Goal: Complete application form: Complete application form

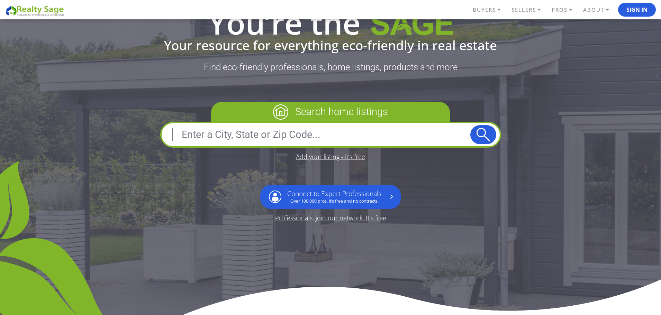
click at [216, 140] on input "text" at bounding box center [317, 134] width 305 height 17
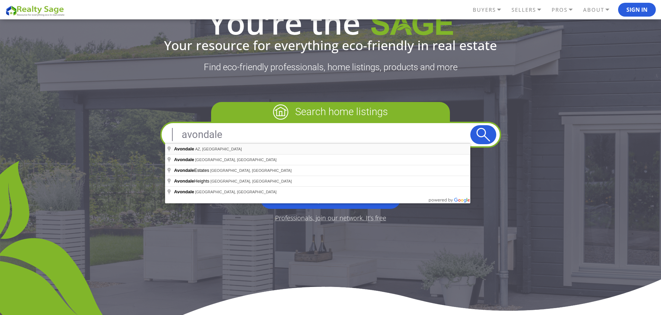
type input "Avondale, AZ, USA"
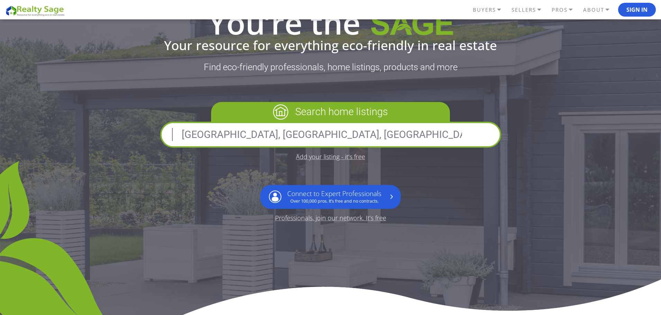
click at [492, 135] on button "submit" at bounding box center [484, 134] width 26 height 19
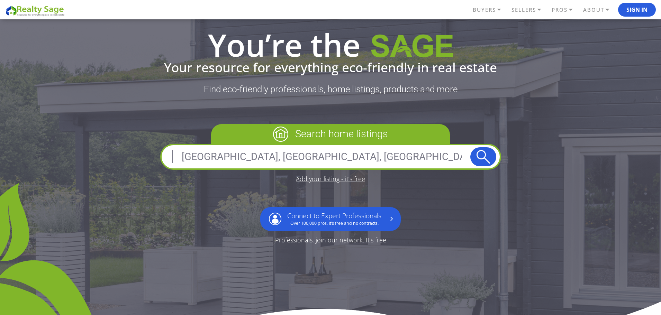
scroll to position [35, 0]
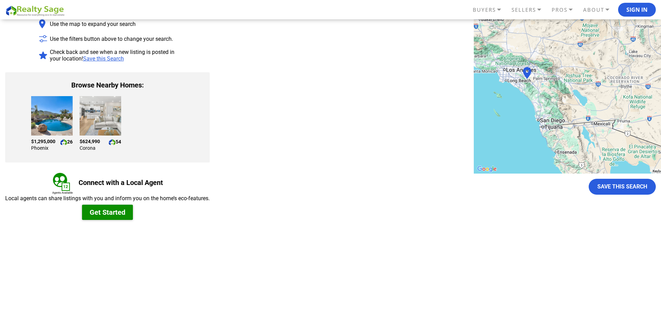
scroll to position [104, 0]
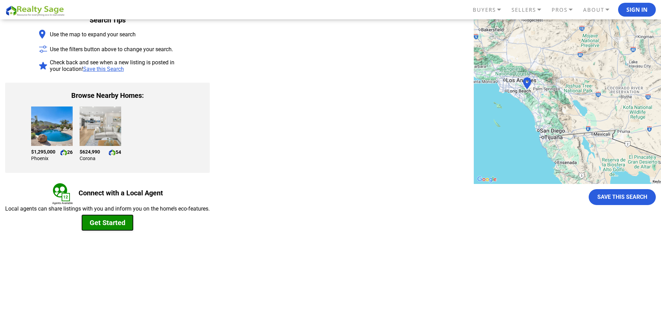
click at [119, 222] on button "Get Started" at bounding box center [107, 222] width 51 height 15
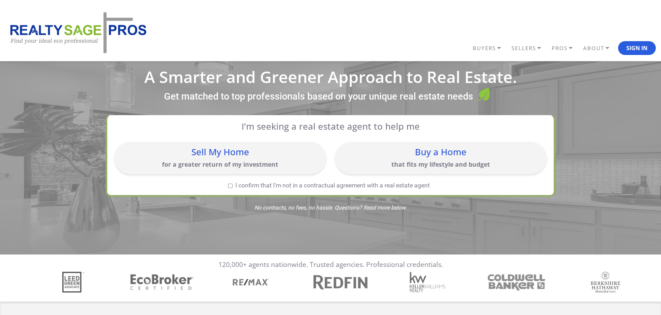
click at [430, 156] on div "Buy a Home" at bounding box center [441, 152] width 205 height 9
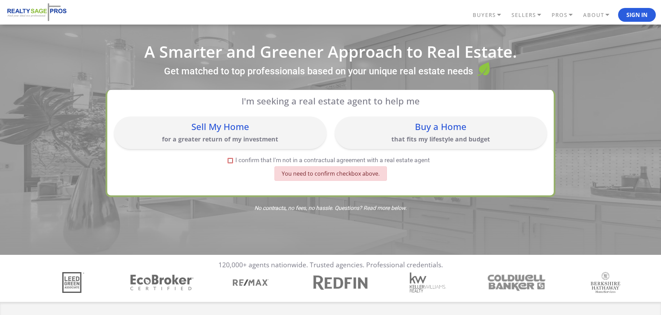
scroll to position [28, 0]
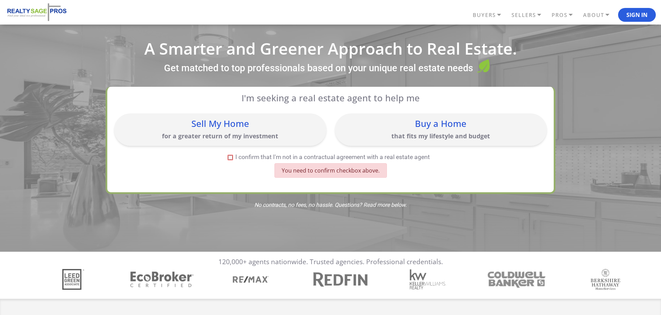
click at [229, 160] on label "I confirm that I'm not in a contractual agreement with a real estate agent" at bounding box center [328, 157] width 429 height 6
click at [229, 160] on input "I confirm that I'm not in a contractual agreement with a real estate agent" at bounding box center [230, 157] width 5 height 5
checkbox input "true"
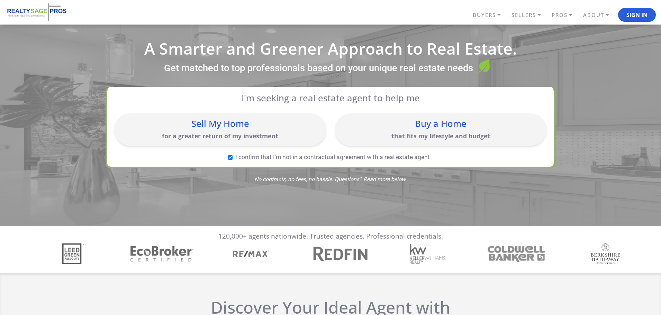
click at [371, 137] on p "that fits my lifestyle and budget" at bounding box center [441, 136] width 205 height 9
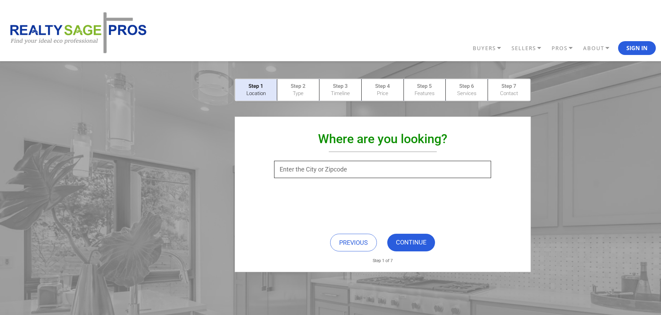
click at [295, 170] on input "text" at bounding box center [382, 169] width 217 height 17
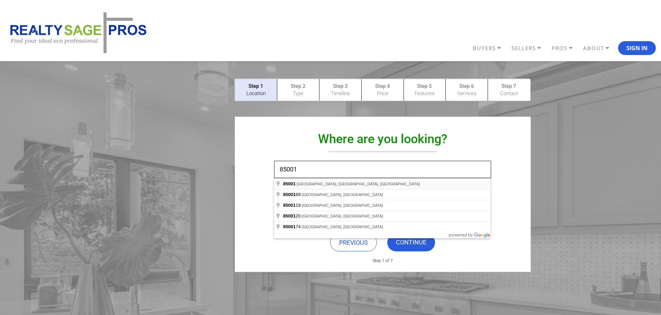
type input "Phoenix, AZ 85001, USA"
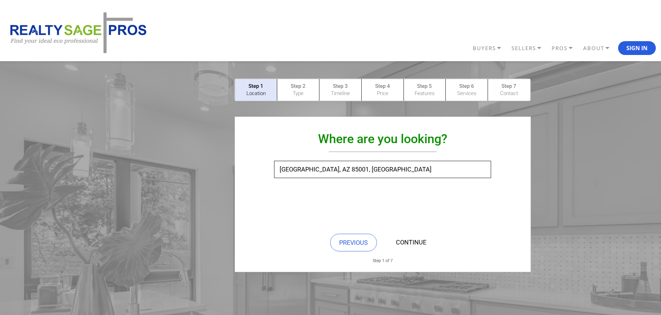
click at [422, 245] on link "CONTINUE" at bounding box center [411, 243] width 48 height 18
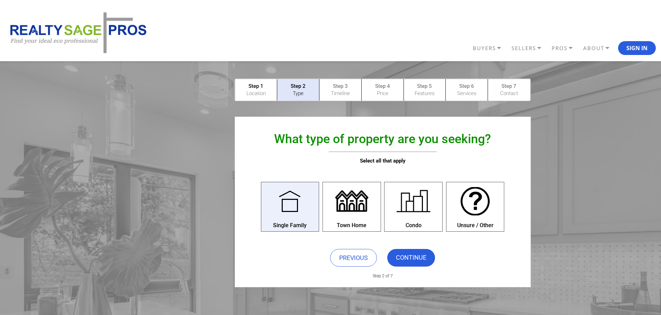
click at [284, 211] on div at bounding box center [290, 201] width 38 height 38
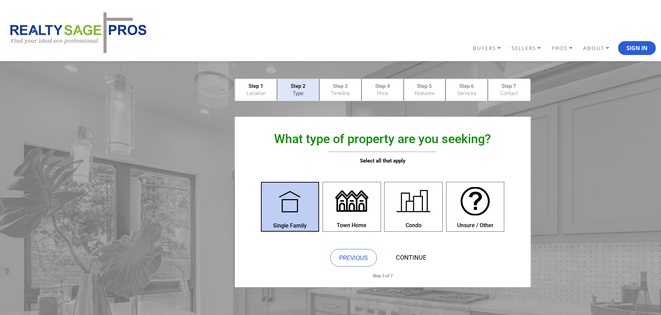
click at [414, 260] on link "CONTINUE" at bounding box center [411, 258] width 48 height 18
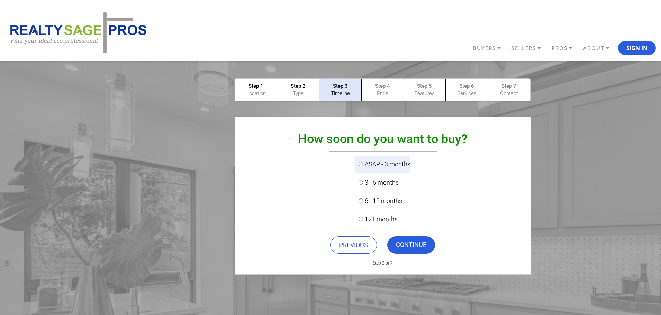
click at [359, 164] on input "ASAP - 3 months" at bounding box center [361, 164] width 5 height 5
radio input "true"
click at [407, 240] on link "CONTINUE" at bounding box center [411, 245] width 48 height 18
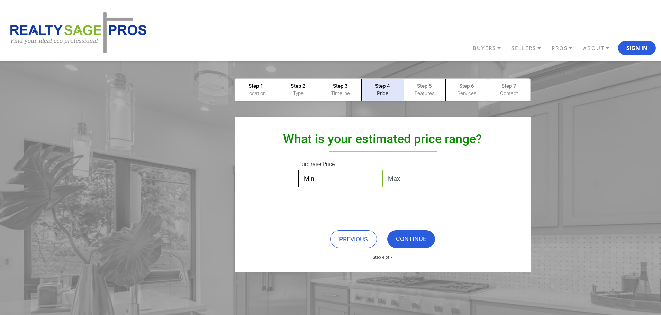
click at [401, 182] on select "Max $50,000 $100,000 $200,000 $300,000 $400,000 $500,000 $600,000 $700,000 $800…" at bounding box center [425, 178] width 84 height 17
select select "$500,000"
click at [383, 170] on select "Max $50,000 $100,000 $200,000 $300,000 $400,000 $500,000 $600,000 $700,000 $800…" at bounding box center [425, 178] width 84 height 17
click at [410, 234] on link "CONTINUE" at bounding box center [411, 240] width 48 height 18
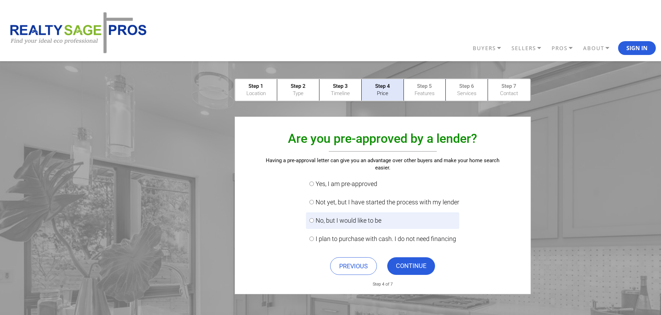
click at [311, 220] on input "No, but I would like to be" at bounding box center [312, 220] width 5 height 5
radio input "true"
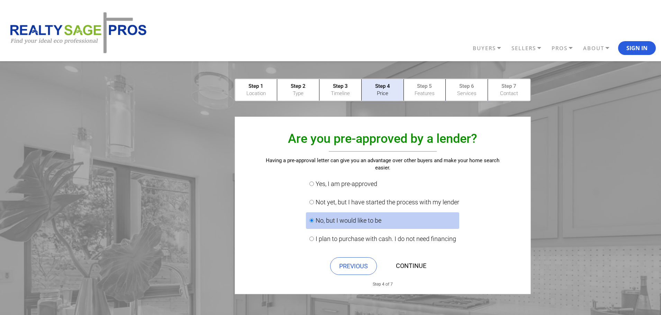
click at [421, 264] on link "CONTINUE" at bounding box center [411, 267] width 48 height 18
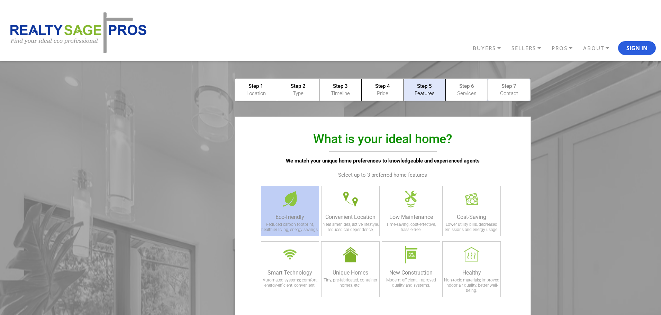
click at [271, 206] on div "Eco-friendly Reduced carbon footprint, healthier living, energy savings." at bounding box center [290, 211] width 59 height 51
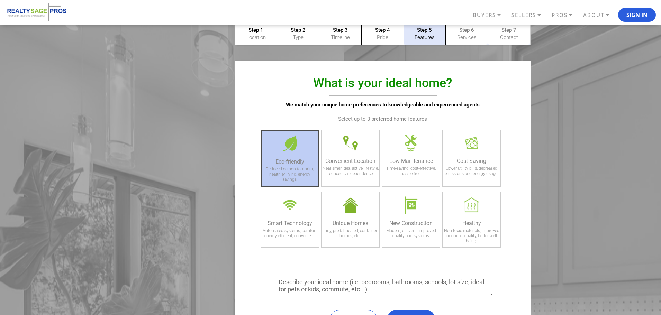
scroll to position [69, 0]
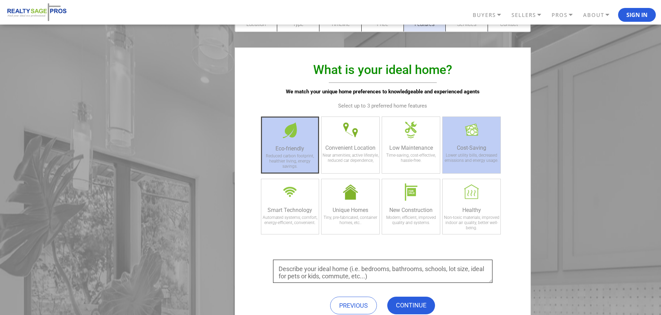
click at [485, 159] on div "Lower utility bills, decreased emissions and energy usage." at bounding box center [472, 160] width 58 height 14
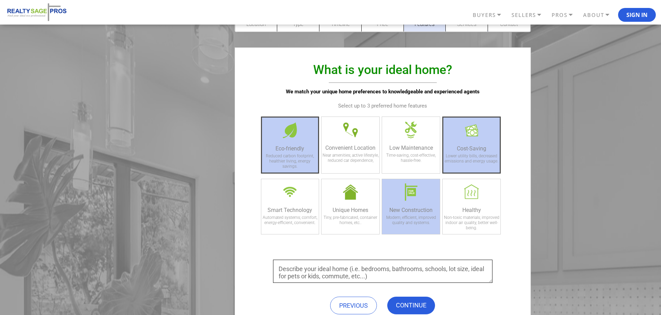
click at [412, 208] on div "New Construction" at bounding box center [411, 210] width 58 height 7
click at [419, 300] on link "CONTINUE" at bounding box center [411, 306] width 48 height 18
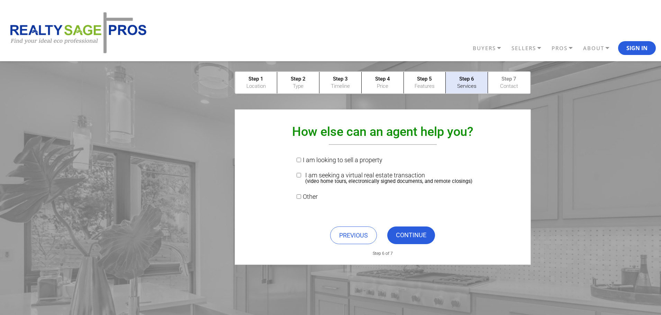
scroll to position [0, 0]
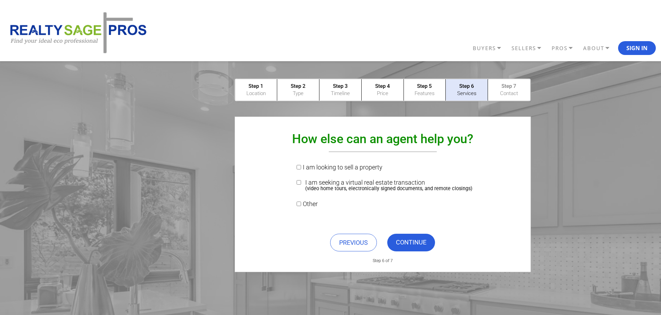
click at [420, 240] on link "CONTINUE" at bounding box center [411, 243] width 48 height 18
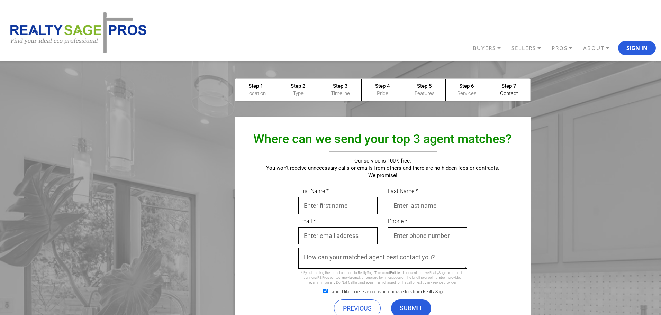
scroll to position [69, 0]
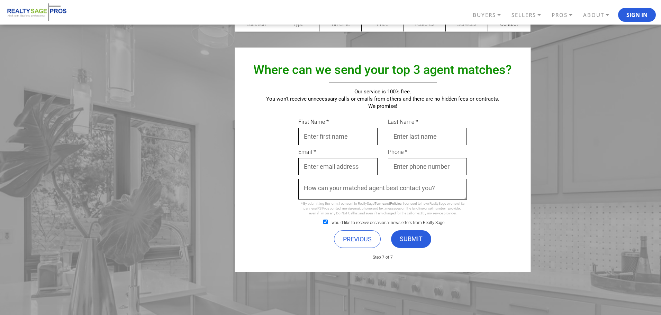
click at [323, 141] on input "First Name *" at bounding box center [337, 136] width 79 height 17
type input "C"
type input "Ed"
type input "Arciniega"
type input "ed@truehomex.com"
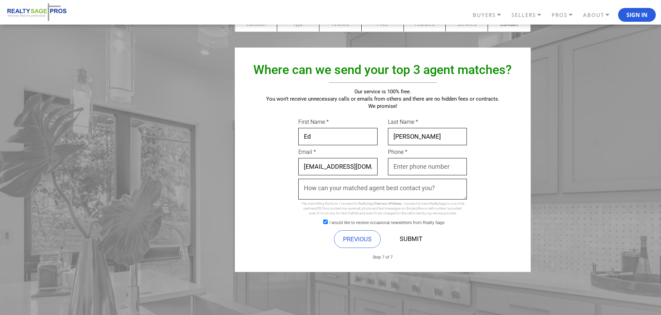
click at [411, 239] on link "SUBMIT" at bounding box center [411, 240] width 40 height 18
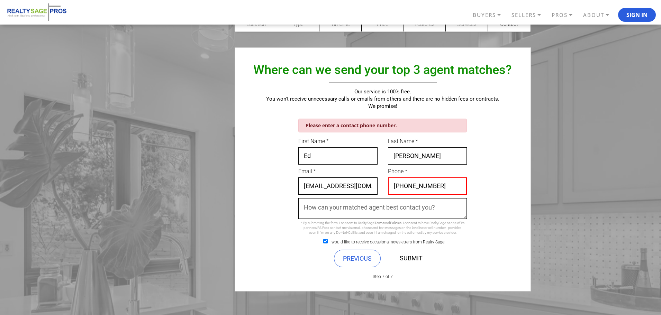
type input "714-695-9318"
click at [405, 260] on link "SUBMIT" at bounding box center [411, 259] width 40 height 18
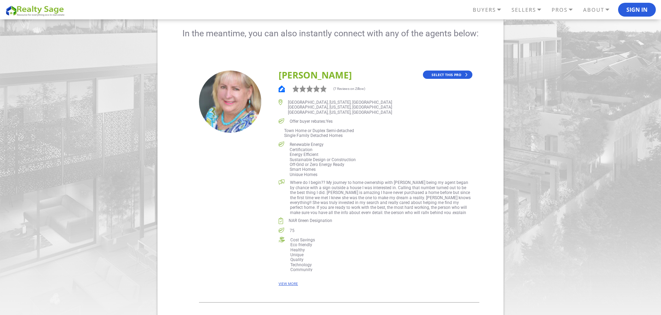
scroll to position [69, 0]
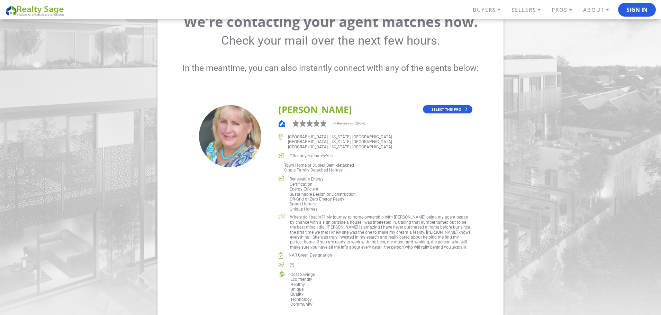
click at [302, 109] on h3 "[PERSON_NAME]" at bounding box center [376, 109] width 194 height 9
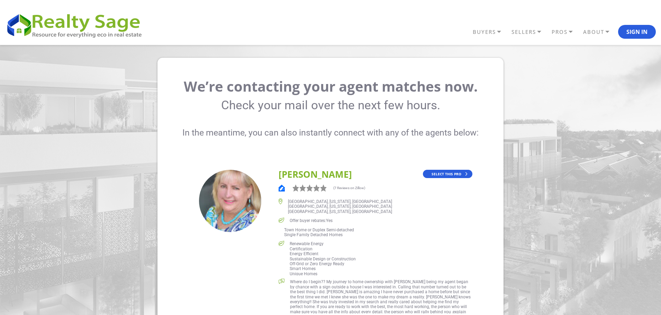
scroll to position [0, 0]
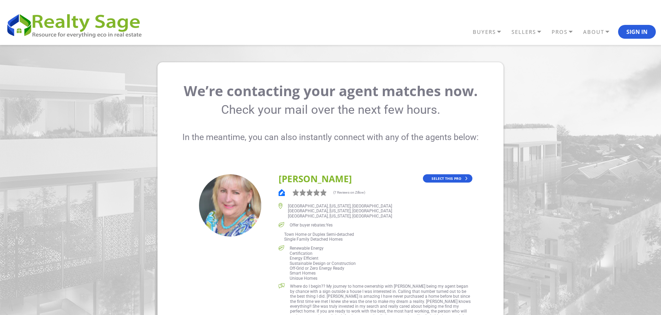
click at [342, 194] on p "(7 Reviews on Zillow)" at bounding box center [349, 192] width 32 height 3
